Goal: Share content: Share content

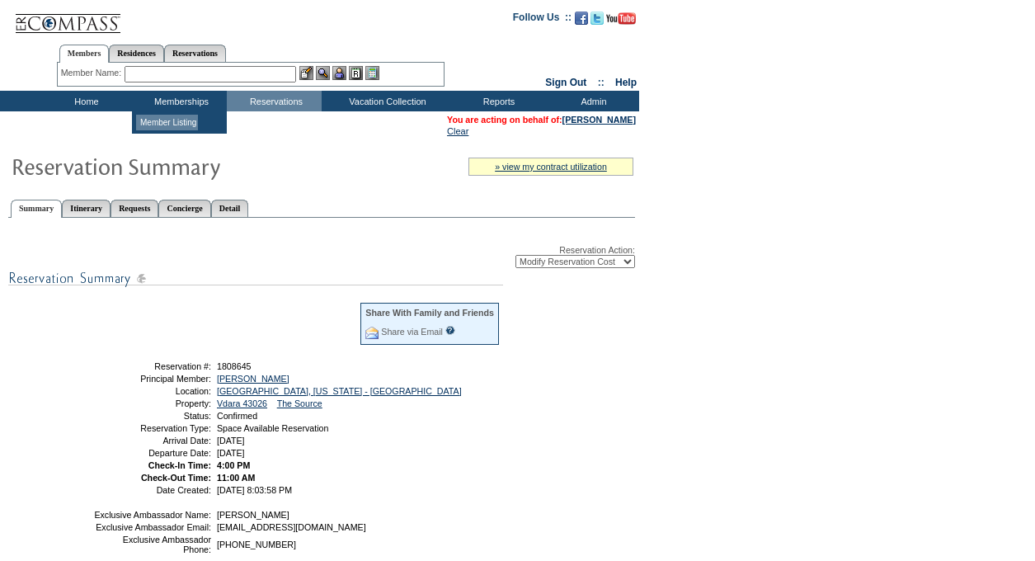
select select "ChangeCost"
click at [249, 211] on link "Detail" at bounding box center [230, 208] width 38 height 17
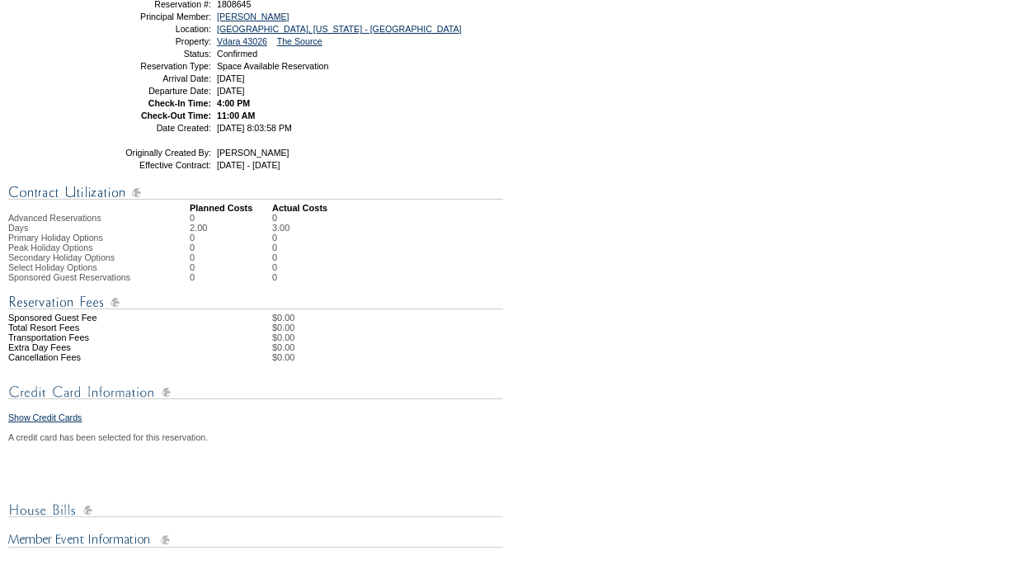
scroll to position [277, 0]
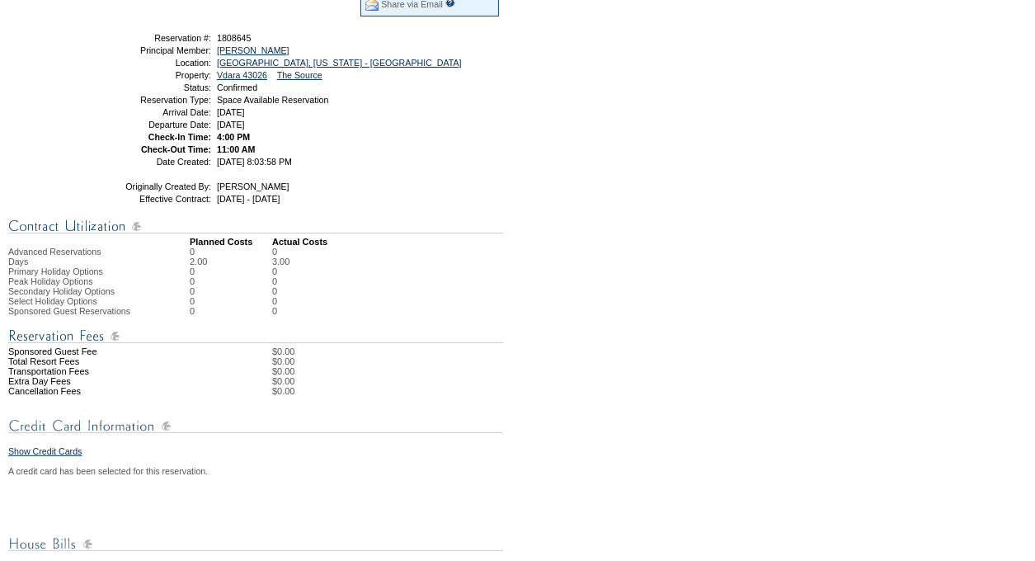
drag, startPoint x: 292, startPoint y: 338, endPoint x: 96, endPoint y: 40, distance: 356.8
click at [96, 39] on div "Share With Family and Friends Share via Email Share Reservation Information Ple…" at bounding box center [321, 510] width 627 height 1139
copy div "Loremipsumd #: 4355242 Sitametco Adipis: Elit, Sedd Eiusmodt: Inc Utlab, Etdolo…"
click at [370, 327] on div "Share With Family and Friends Share via Email Share Reservation Information Ple…" at bounding box center [321, 510] width 627 height 1139
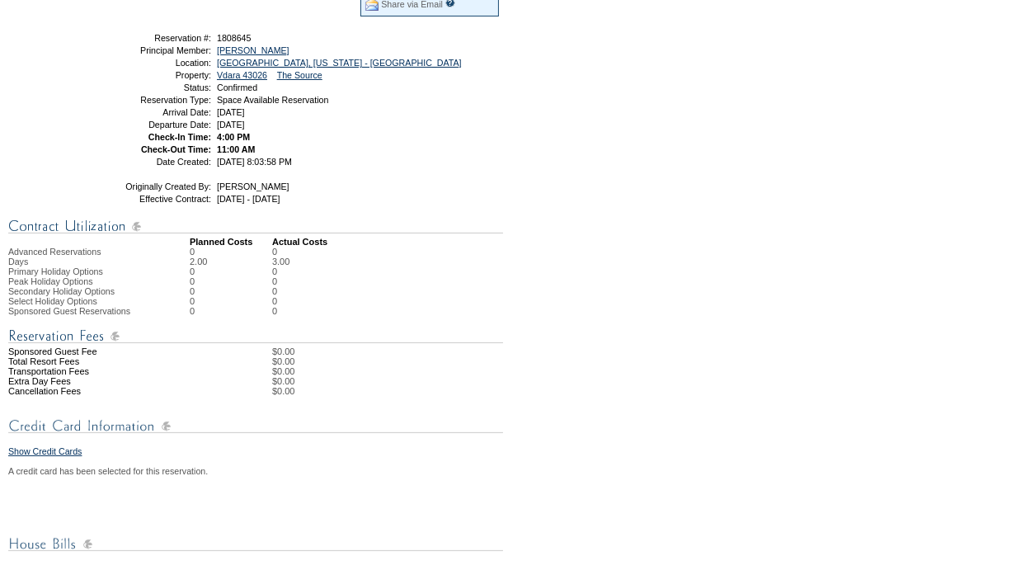
scroll to position [0, 0]
